Goal: Task Accomplishment & Management: Complete application form

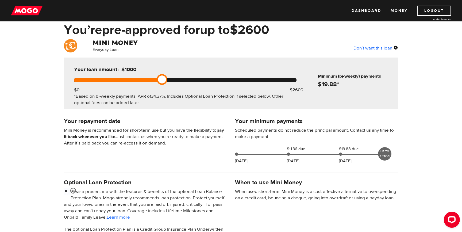
scroll to position [25, 0]
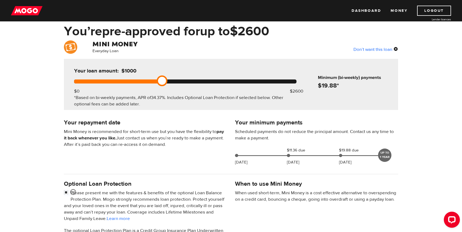
drag, startPoint x: 161, startPoint y: 81, endPoint x: 143, endPoint y: 81, distance: 17.7
click at [157, 81] on link at bounding box center [162, 80] width 11 height 11
drag, startPoint x: 143, startPoint y: 81, endPoint x: 154, endPoint y: 81, distance: 11.0
click at [154, 81] on div at bounding box center [185, 81] width 223 height 4
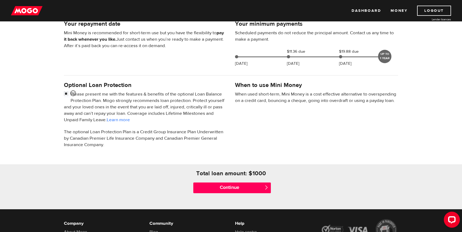
scroll to position [122, 0]
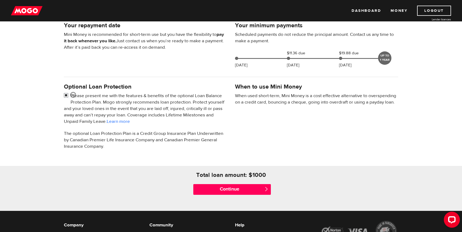
click at [67, 95] on input "checkbox" at bounding box center [67, 96] width 7 height 7
click at [66, 95] on input "checkbox" at bounding box center [67, 96] width 7 height 7
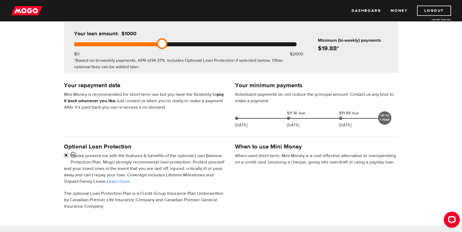
scroll to position [60, 0]
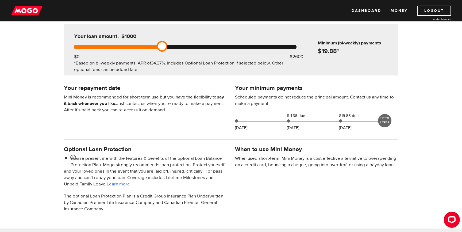
click at [67, 157] on input "checkbox" at bounding box center [67, 158] width 7 height 7
click at [67, 158] on input "checkbox" at bounding box center [67, 158] width 7 height 7
checkbox input "false"
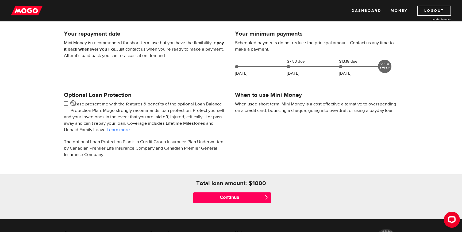
scroll to position [139, 0]
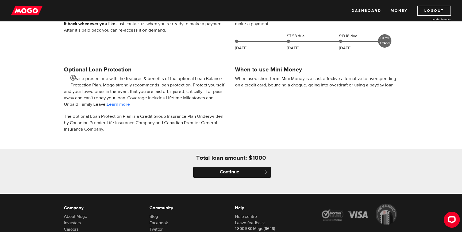
click at [256, 173] on input "Continue" at bounding box center [232, 172] width 78 height 11
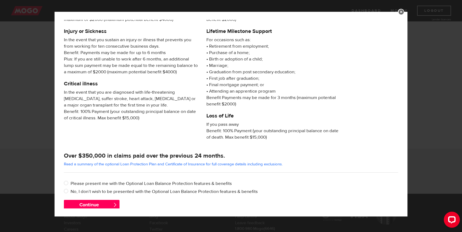
scroll to position [62, 0]
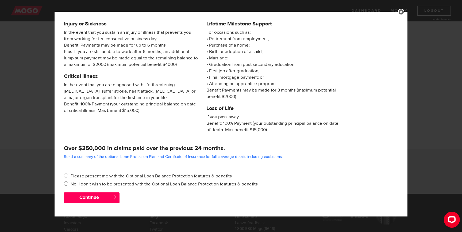
click at [117, 184] on label "No, I don’t wish to be presented with the Optional Loan Balance Protection feat…" at bounding box center [235, 184] width 328 height 6
click at [71, 184] on input "No, I don’t wish to be presented with the Optional Loan Balance Protection feat…" at bounding box center [67, 184] width 7 height 7
radio input "true"
click at [110, 198] on button "Continue" at bounding box center [92, 197] width 56 height 11
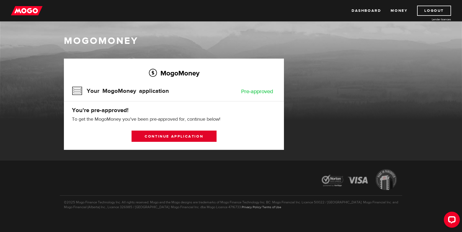
click at [171, 138] on link "Continue application" at bounding box center [174, 136] width 85 height 11
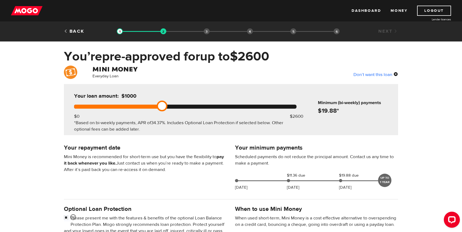
drag, startPoint x: 219, startPoint y: 108, endPoint x: 163, endPoint y: 105, distance: 55.7
click at [163, 105] on div at bounding box center [185, 107] width 223 height 4
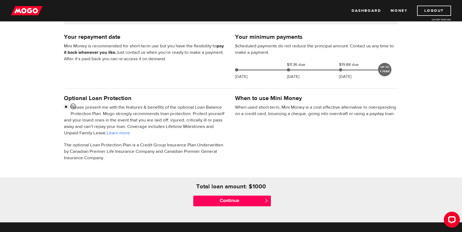
scroll to position [113, 0]
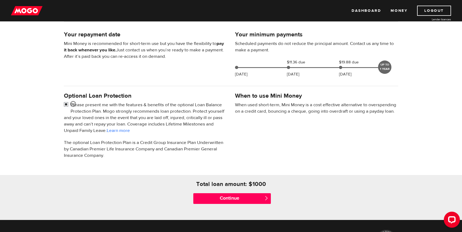
click at [67, 106] on input "checkbox" at bounding box center [67, 105] width 7 height 7
checkbox input "false"
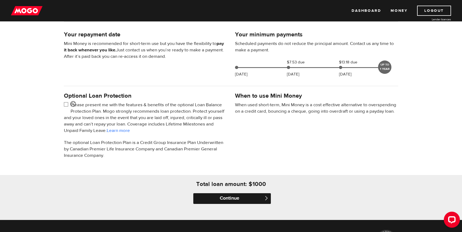
click at [233, 200] on input "Continue" at bounding box center [232, 198] width 78 height 11
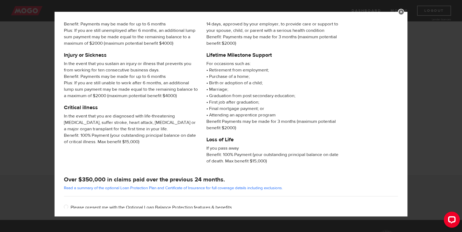
scroll to position [62, 0]
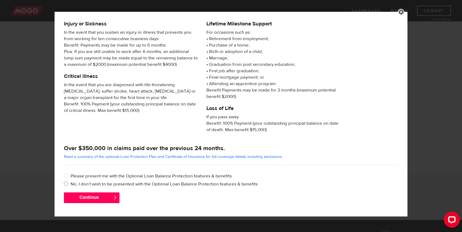
click at [86, 185] on label "No, I don’t wish to be presented with the Optional Loan Balance Protection feat…" at bounding box center [235, 184] width 328 height 6
click at [71, 185] on input "No, I don’t wish to be presented with the Optional Loan Balance Protection feat…" at bounding box center [67, 184] width 7 height 7
radio input "true"
click at [86, 199] on button "Continue" at bounding box center [92, 197] width 56 height 11
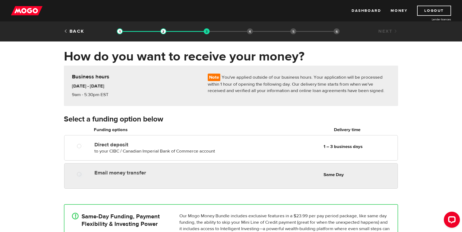
radio input "true"
click at [142, 178] on div "Email money transfer Delivery in Same Day Same Day" at bounding box center [230, 172] width 333 height 11
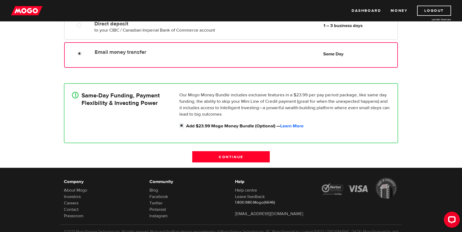
scroll to position [121, 0]
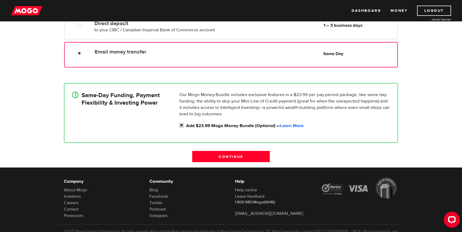
click at [182, 125] on input "Add $23.99 Mogo Money Bundle (Optional) — Learn More" at bounding box center [183, 126] width 7 height 7
checkbox input "false"
radio input "false"
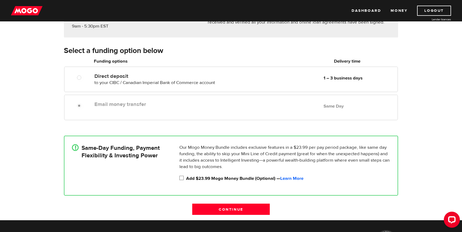
scroll to position [58, 0]
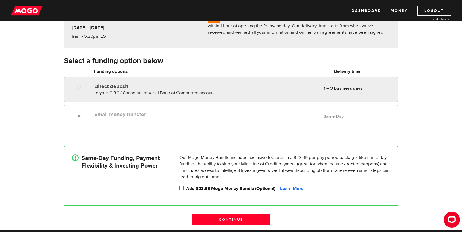
radio input "true"
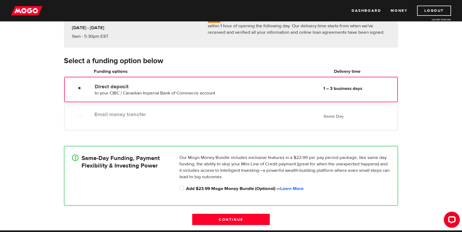
click at [203, 87] on label "Direct deposit" at bounding box center [156, 86] width 123 height 6
click at [84, 87] on input "Direct deposit" at bounding box center [80, 88] width 7 height 7
click at [186, 125] on div "Email money transfer Delivery in Same Day Same Day" at bounding box center [231, 117] width 334 height 25
click at [184, 187] on input "Add $23.99 Mogo Money Bundle (Optional) — Learn More" at bounding box center [183, 188] width 7 height 7
checkbox input "true"
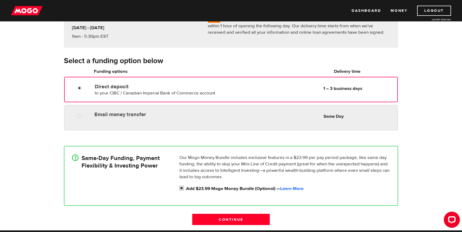
radio input "true"
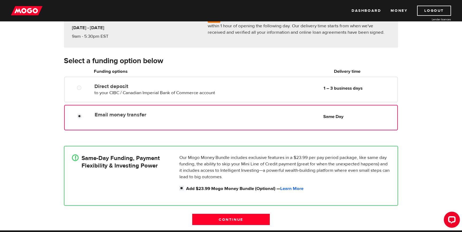
click at [102, 116] on label "Email money transfer" at bounding box center [156, 115] width 123 height 6
click at [84, 116] on input "Email money transfer" at bounding box center [80, 116] width 7 height 7
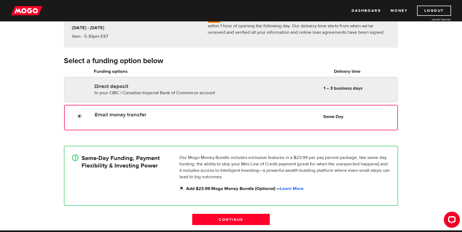
radio input "true"
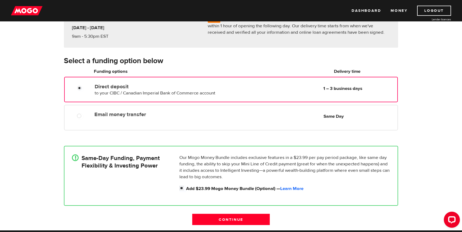
click at [91, 86] on div at bounding box center [81, 88] width 32 height 7
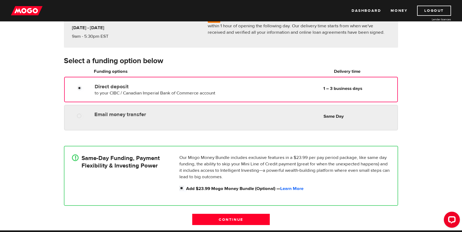
radio input "true"
click at [92, 112] on div at bounding box center [78, 114] width 32 height 11
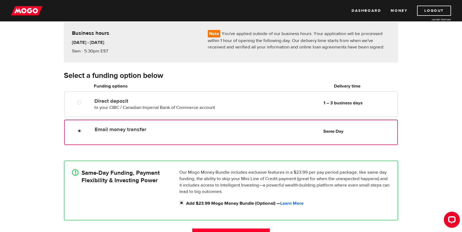
scroll to position [44, 0]
click at [182, 204] on input "Add $23.99 Mogo Money Bundle (Optional) — Learn More" at bounding box center [183, 203] width 7 height 7
checkbox input "false"
radio input "false"
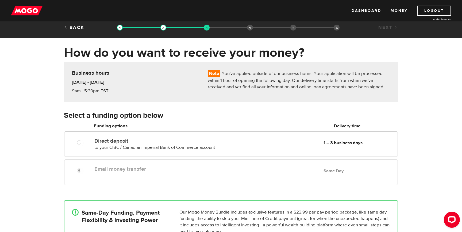
scroll to position [0, 0]
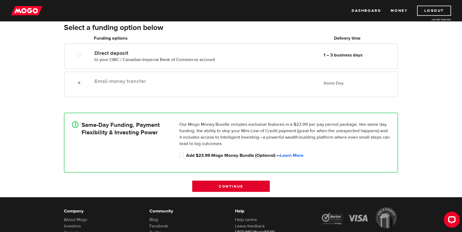
click at [218, 185] on input "Continue" at bounding box center [231, 186] width 78 height 11
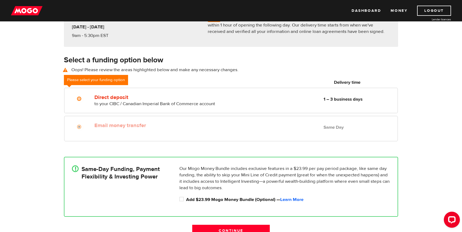
scroll to position [53, 0]
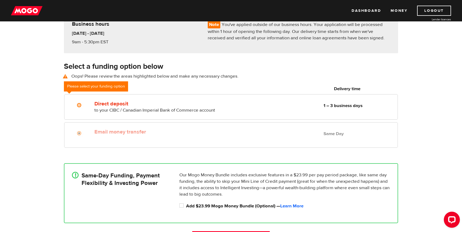
click at [185, 132] on label "Email money transfer" at bounding box center [155, 132] width 123 height 6
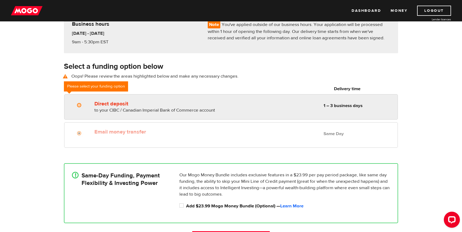
radio input "true"
click at [183, 107] on div "Direct deposit to your CIBC / Canadian Imperial Bank of Commerce account Delive…" at bounding box center [155, 105] width 127 height 15
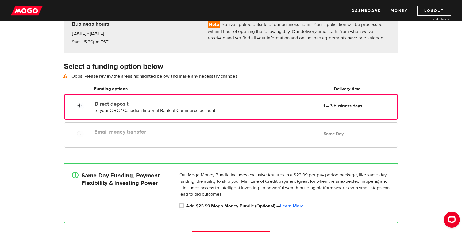
click at [169, 133] on label "Email money transfer" at bounding box center [155, 132] width 123 height 6
click at [86, 143] on div "Email money transfer Delivery in Same Day Same Day" at bounding box center [231, 134] width 334 height 25
click at [181, 205] on input "Add $23.99 Mogo Money Bundle (Optional) — Learn More" at bounding box center [183, 206] width 7 height 7
checkbox input "true"
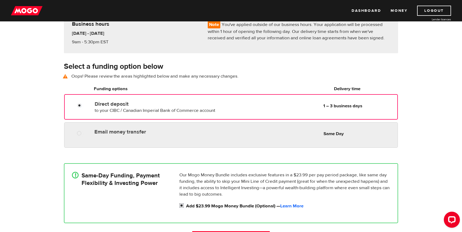
radio input "true"
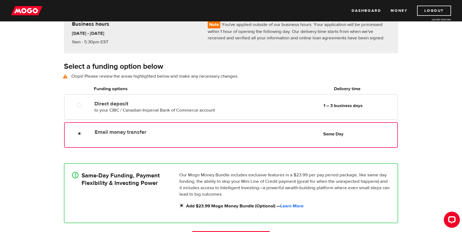
click at [99, 136] on div "Email money transfer Delivery in Same Day Same Day" at bounding box center [245, 132] width 305 height 10
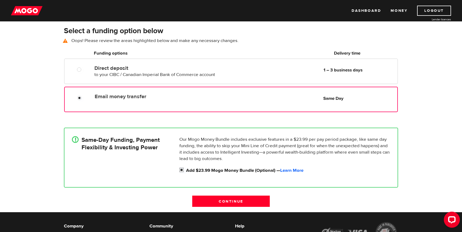
scroll to position [90, 0]
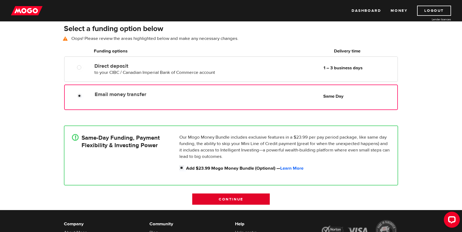
click at [224, 197] on input "Continue" at bounding box center [231, 198] width 78 height 11
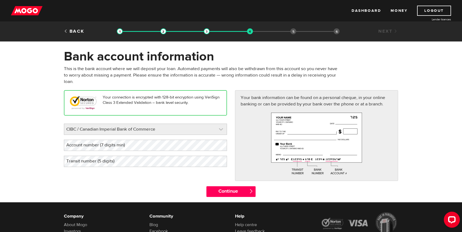
click at [188, 133] on link at bounding box center [145, 129] width 163 height 11
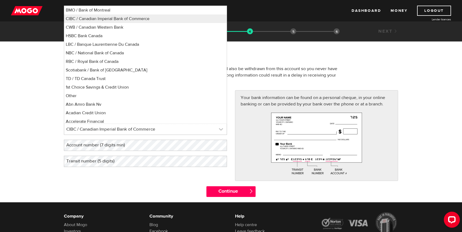
click at [188, 133] on link at bounding box center [145, 129] width 163 height 11
click at [243, 63] on h1 "Bank account information" at bounding box center [231, 56] width 334 height 14
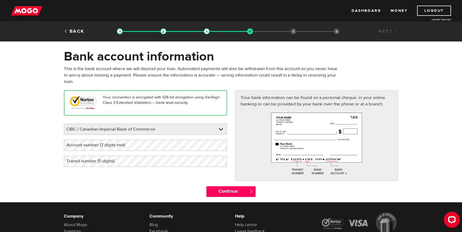
click at [131, 145] on label "Account number (7 digits min)" at bounding box center [100, 145] width 72 height 11
click at [83, 161] on label "Transit number (5 digits)" at bounding box center [95, 161] width 62 height 11
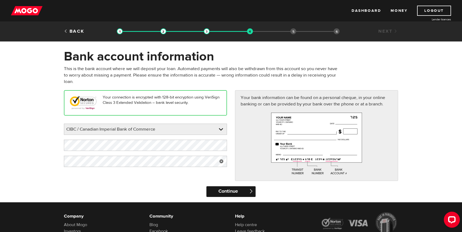
click at [217, 190] on input "Continue" at bounding box center [231, 191] width 49 height 11
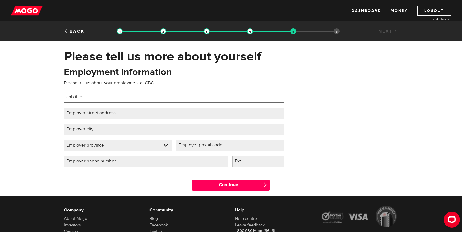
click at [102, 97] on input "Job title" at bounding box center [174, 97] width 220 height 11
type input "Associate Producer"
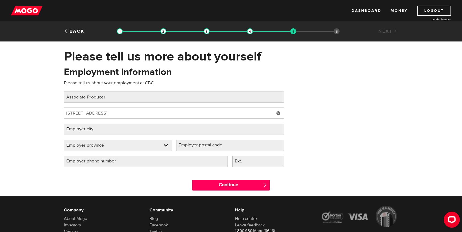
type input "[STREET_ADDRESS]"
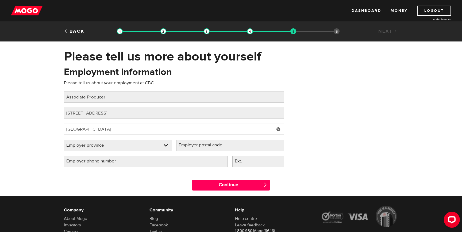
type input "[GEOGRAPHIC_DATA]"
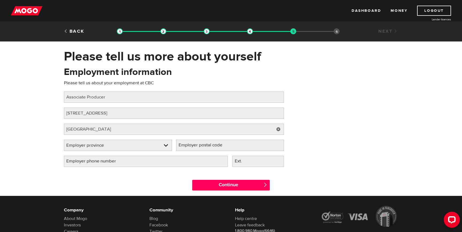
click at [204, 145] on label "Employer postal code" at bounding box center [204, 145] width 57 height 11
click at [204, 145] on input "Employer postal code" at bounding box center [230, 145] width 108 height 11
paste input "R3B 2G1"
type input "R3B 2G1"
click at [135, 145] on link at bounding box center [118, 145] width 108 height 11
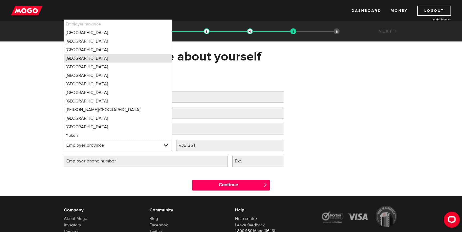
click at [107, 59] on li "[GEOGRAPHIC_DATA]" at bounding box center [118, 58] width 108 height 9
select select "MB"
click at [115, 166] on label "Employer phone number" at bounding box center [95, 161] width 63 height 11
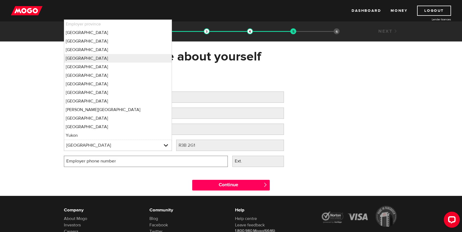
click at [115, 166] on input "Employer phone number" at bounding box center [146, 161] width 164 height 11
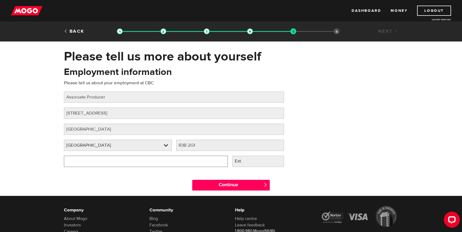
type input "(866) 306-4636"
click at [141, 184] on div "Continue " at bounding box center [231, 184] width 342 height 24
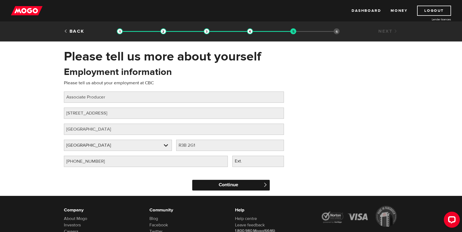
click at [217, 186] on input "Continue" at bounding box center [231, 185] width 78 height 11
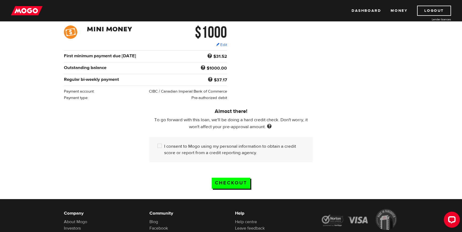
scroll to position [83, 0]
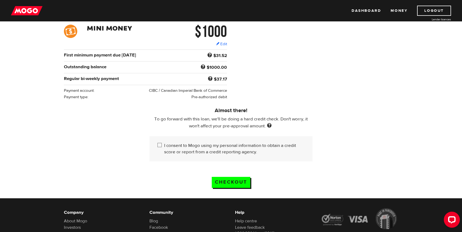
click at [194, 146] on label "I consent to Mogo using my personal information to obtain a credit score or rep…" at bounding box center [234, 148] width 140 height 13
click at [164, 146] on input "I consent to Mogo using my personal information to obtain a credit score or rep…" at bounding box center [161, 145] width 7 height 7
checkbox input "true"
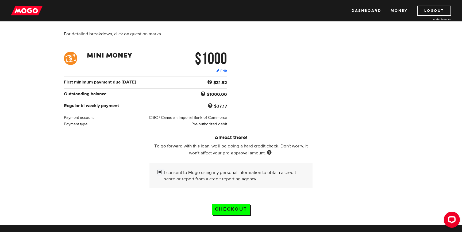
scroll to position [54, 0]
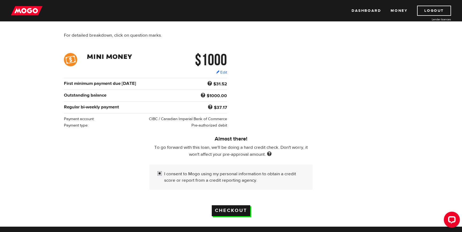
click at [234, 211] on input "Checkout" at bounding box center [231, 210] width 39 height 11
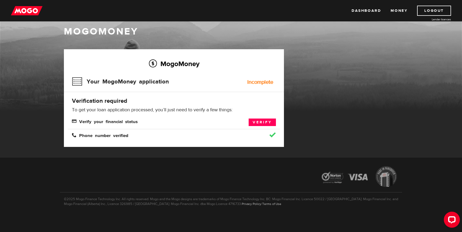
scroll to position [10, 0]
click at [257, 120] on link "Verify" at bounding box center [262, 121] width 27 height 7
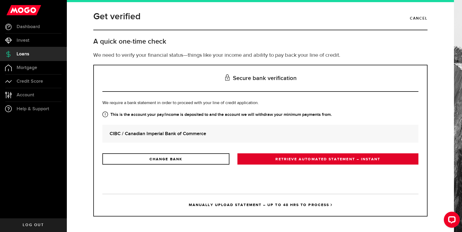
click at [269, 159] on link "RETRIEVE AUTOMATED STATEMENT – INSTANT" at bounding box center [328, 158] width 181 height 11
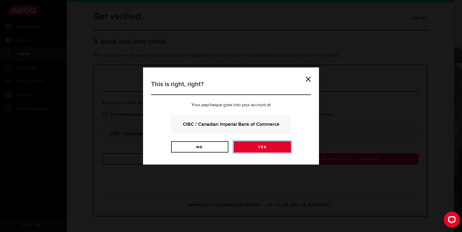
click at [259, 146] on link "Yes" at bounding box center [262, 146] width 57 height 11
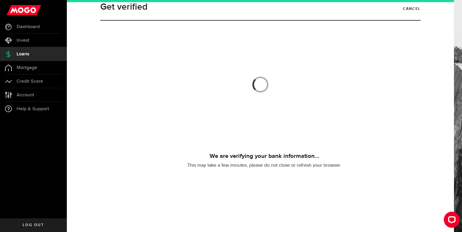
scroll to position [12, 0]
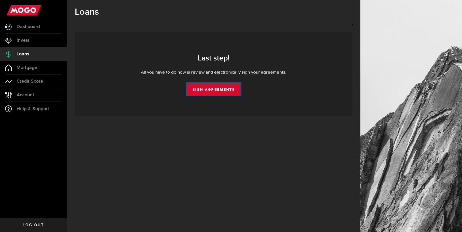
click at [213, 91] on link "Sign Agreements" at bounding box center [213, 89] width 53 height 11
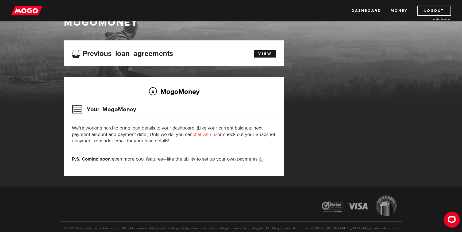
scroll to position [11, 0]
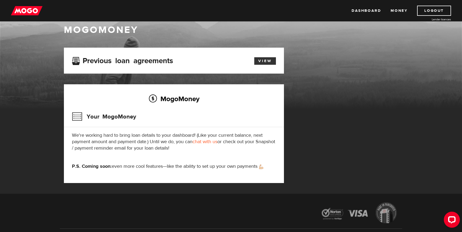
click at [266, 60] on link "View" at bounding box center [265, 60] width 22 height 7
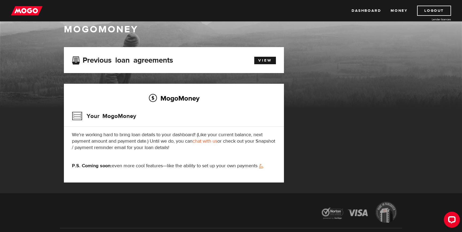
scroll to position [16, 0]
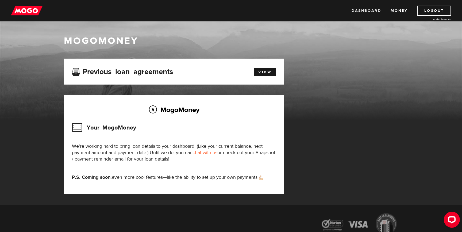
click at [365, 11] on link "Dashboard" at bounding box center [366, 11] width 29 height 10
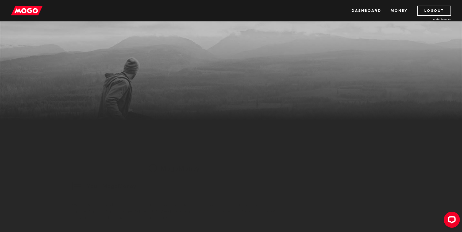
scroll to position [7, 0]
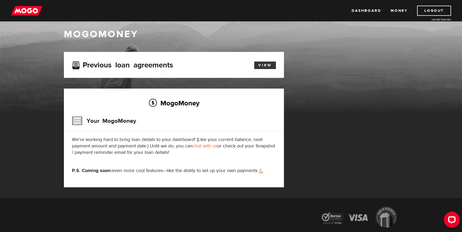
click at [270, 64] on link "View" at bounding box center [265, 65] width 22 height 7
